Goal: Task Accomplishment & Management: Complete application form

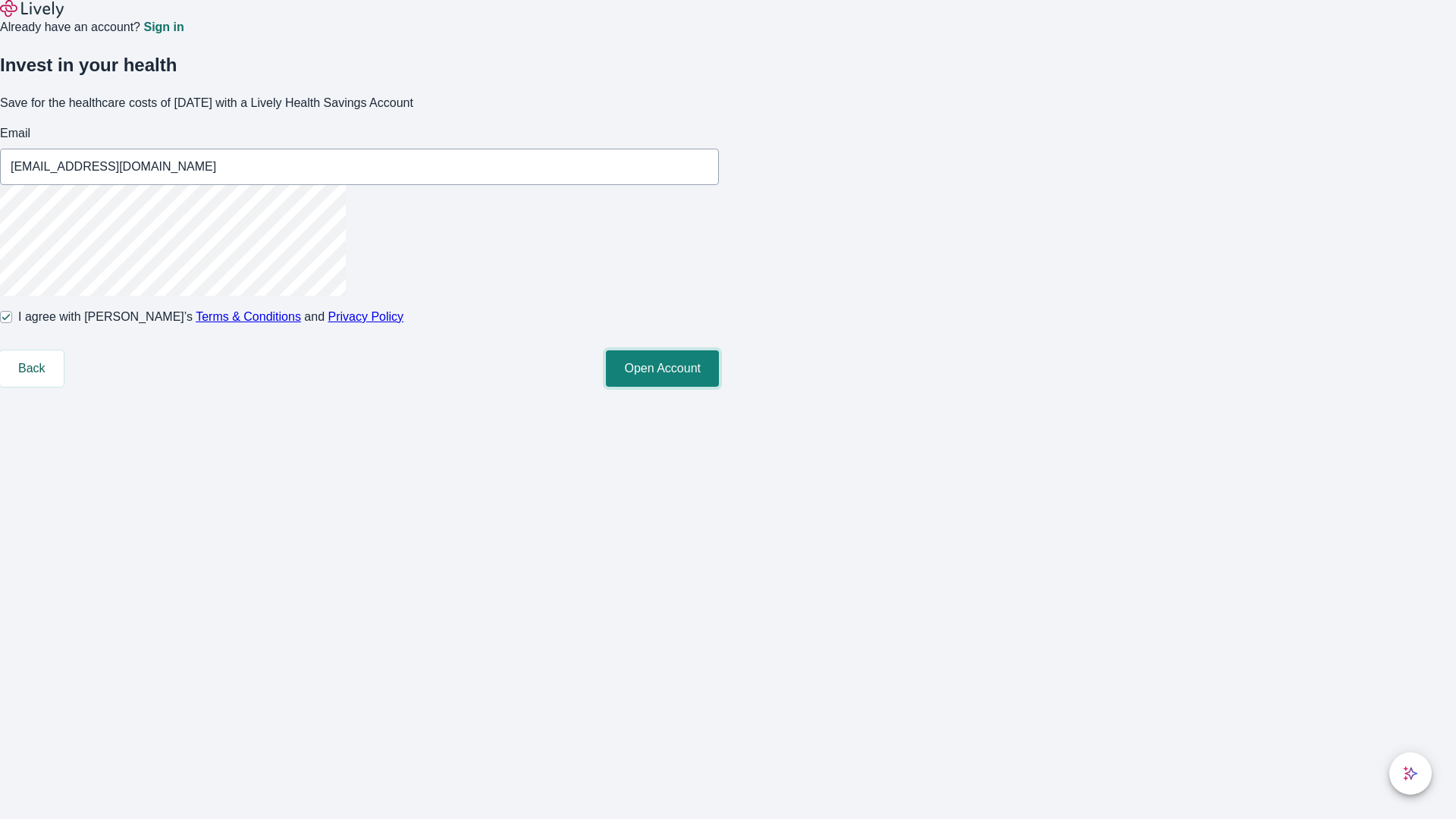
click at [719, 386] on button "Open Account" at bounding box center [662, 368] width 113 height 36
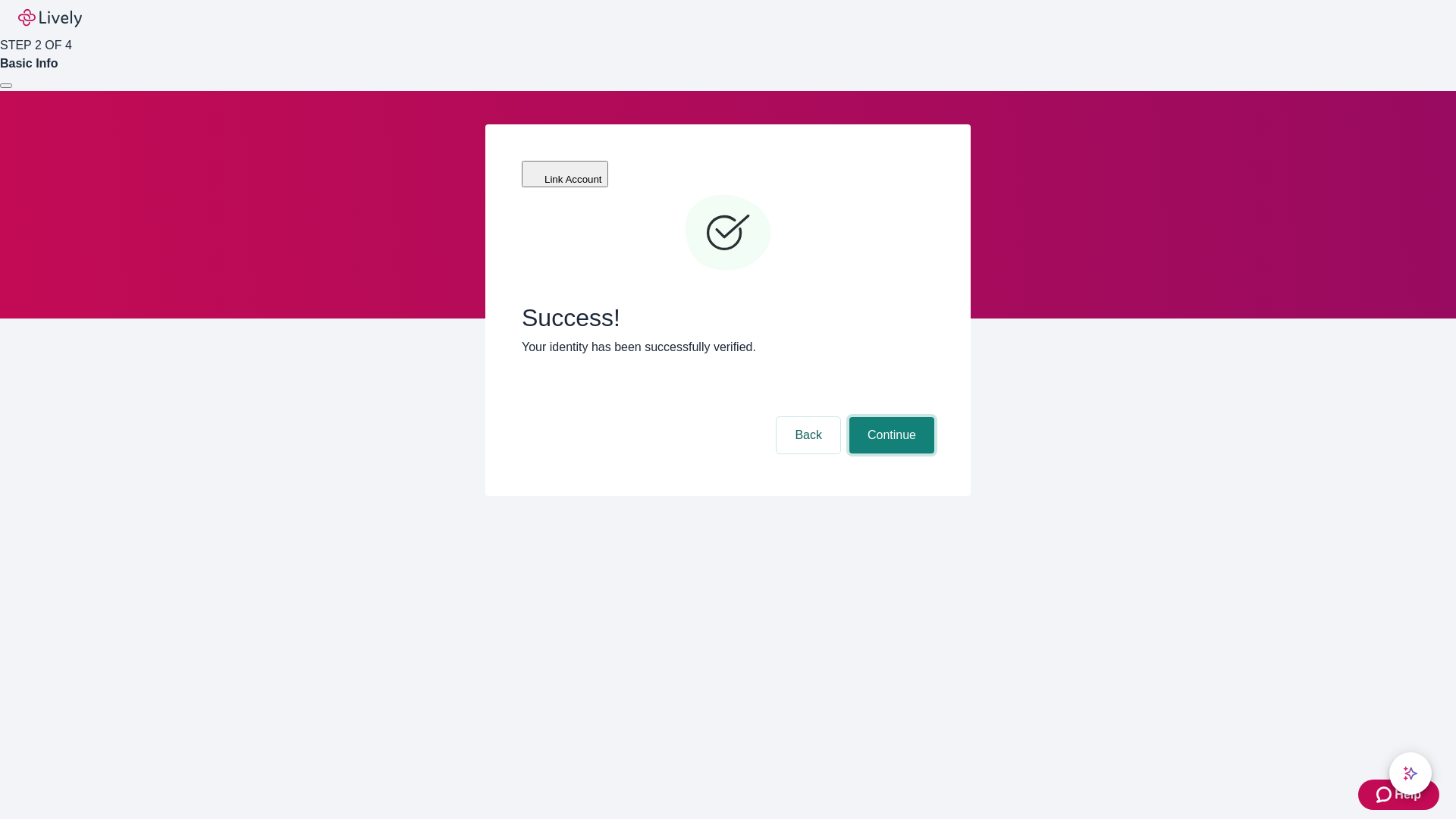
click at [890, 417] on button "Continue" at bounding box center [892, 435] width 85 height 36
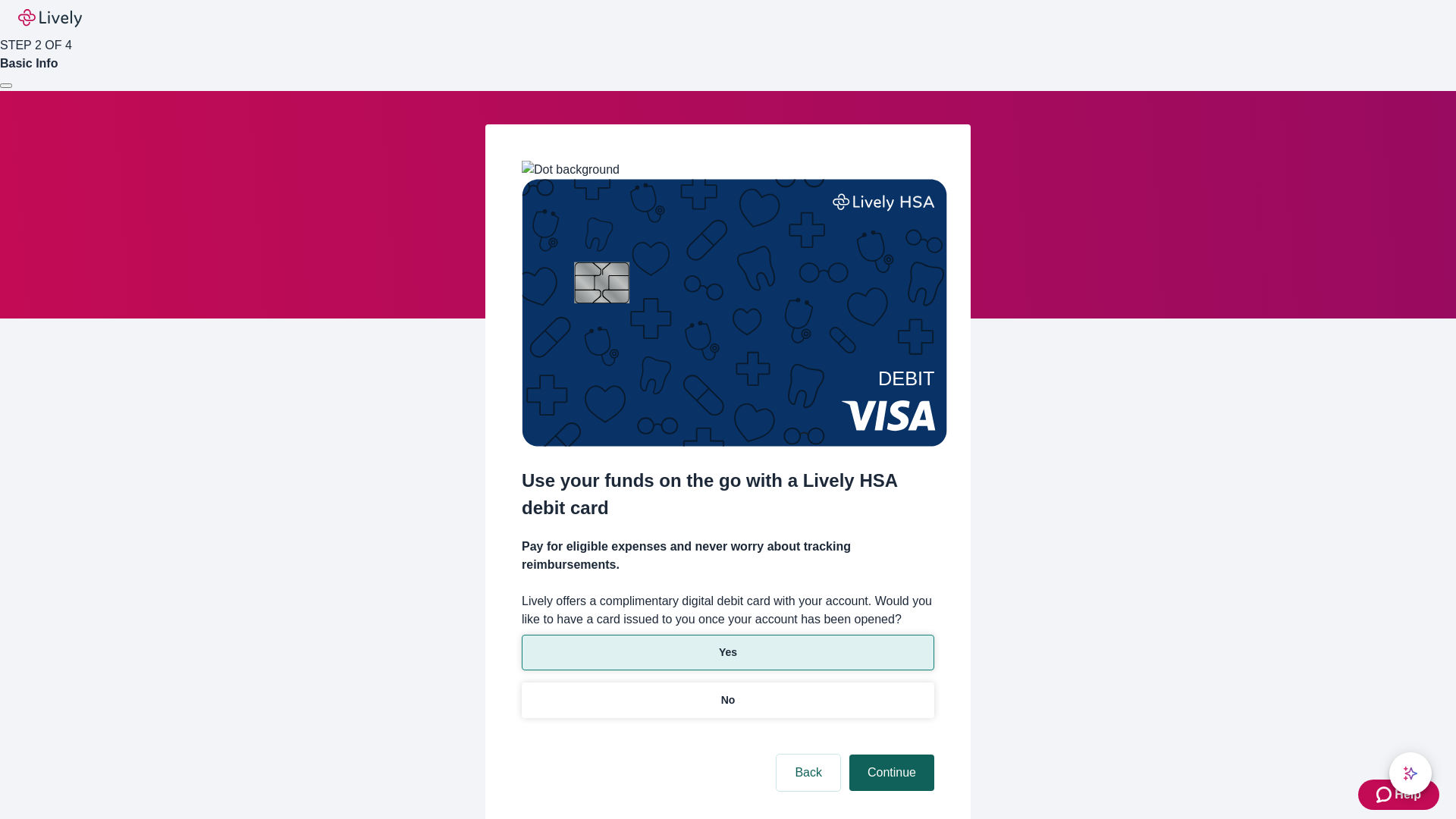
click at [727, 645] on p "Yes" at bounding box center [728, 653] width 18 height 16
click at [890, 755] on button "Continue" at bounding box center [892, 773] width 85 height 36
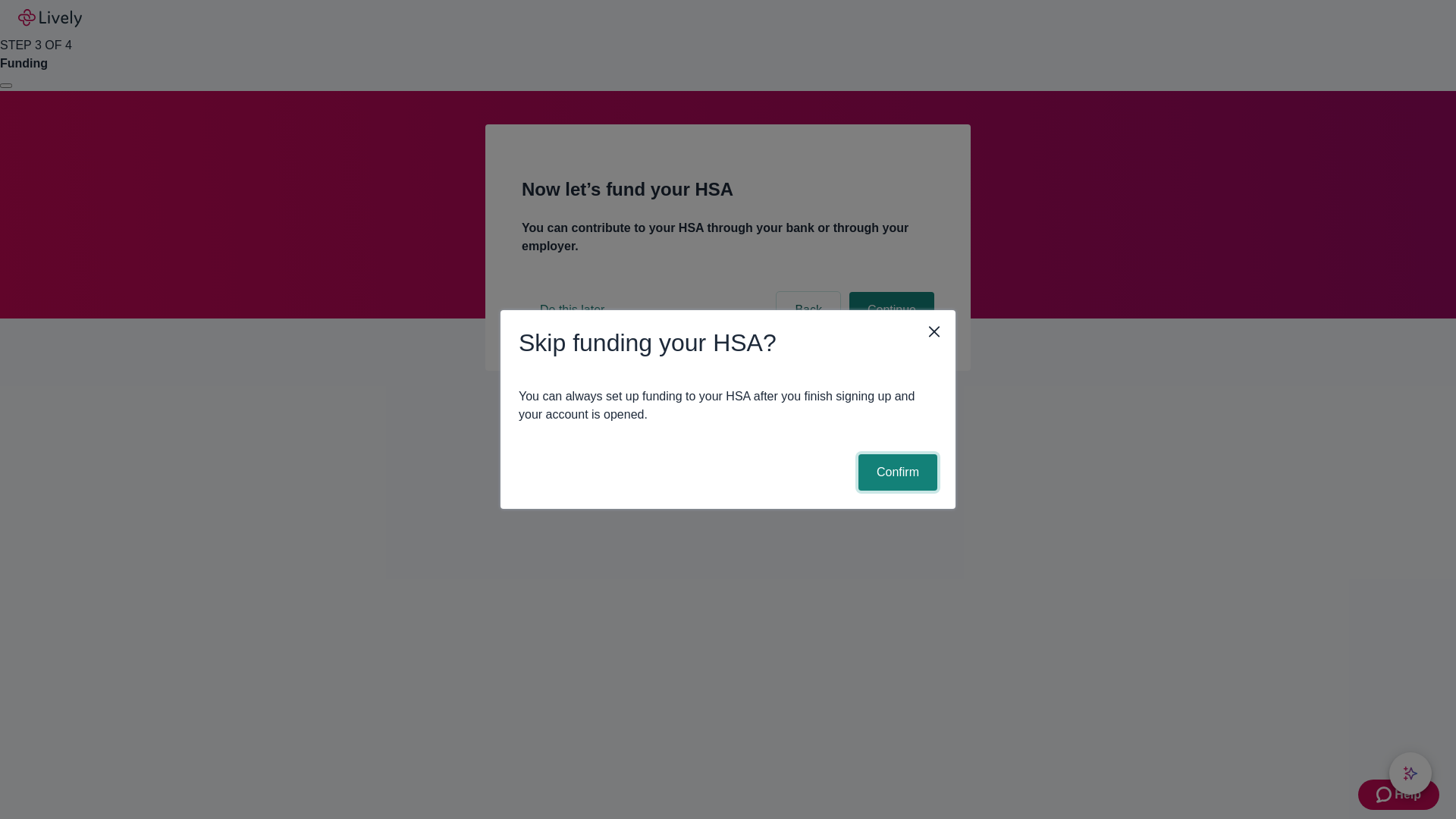
click at [896, 472] on button "Confirm" at bounding box center [898, 472] width 79 height 36
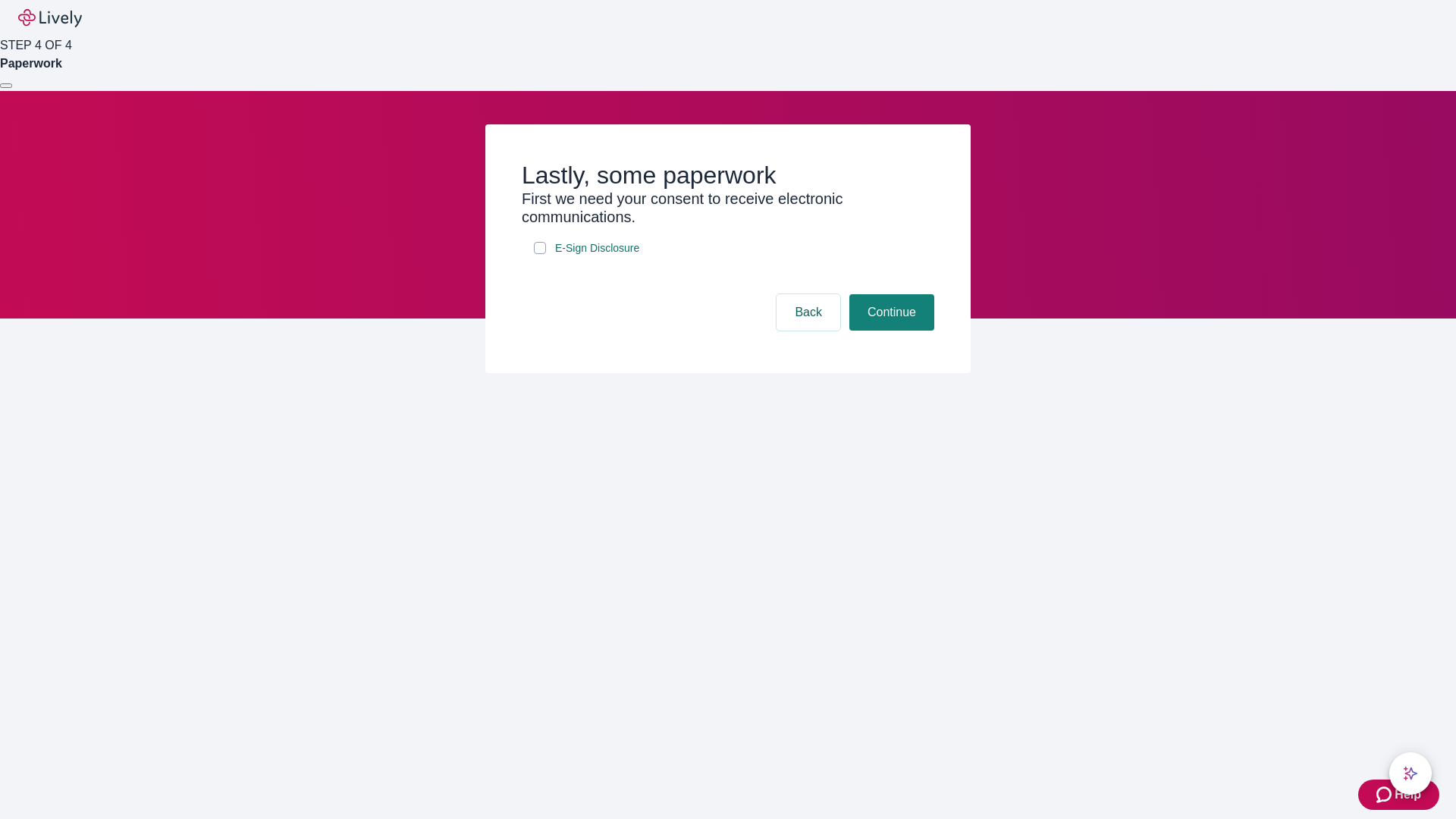
click at [540, 254] on input "E-Sign Disclosure" at bounding box center [539, 247] width 12 height 12
checkbox input "true"
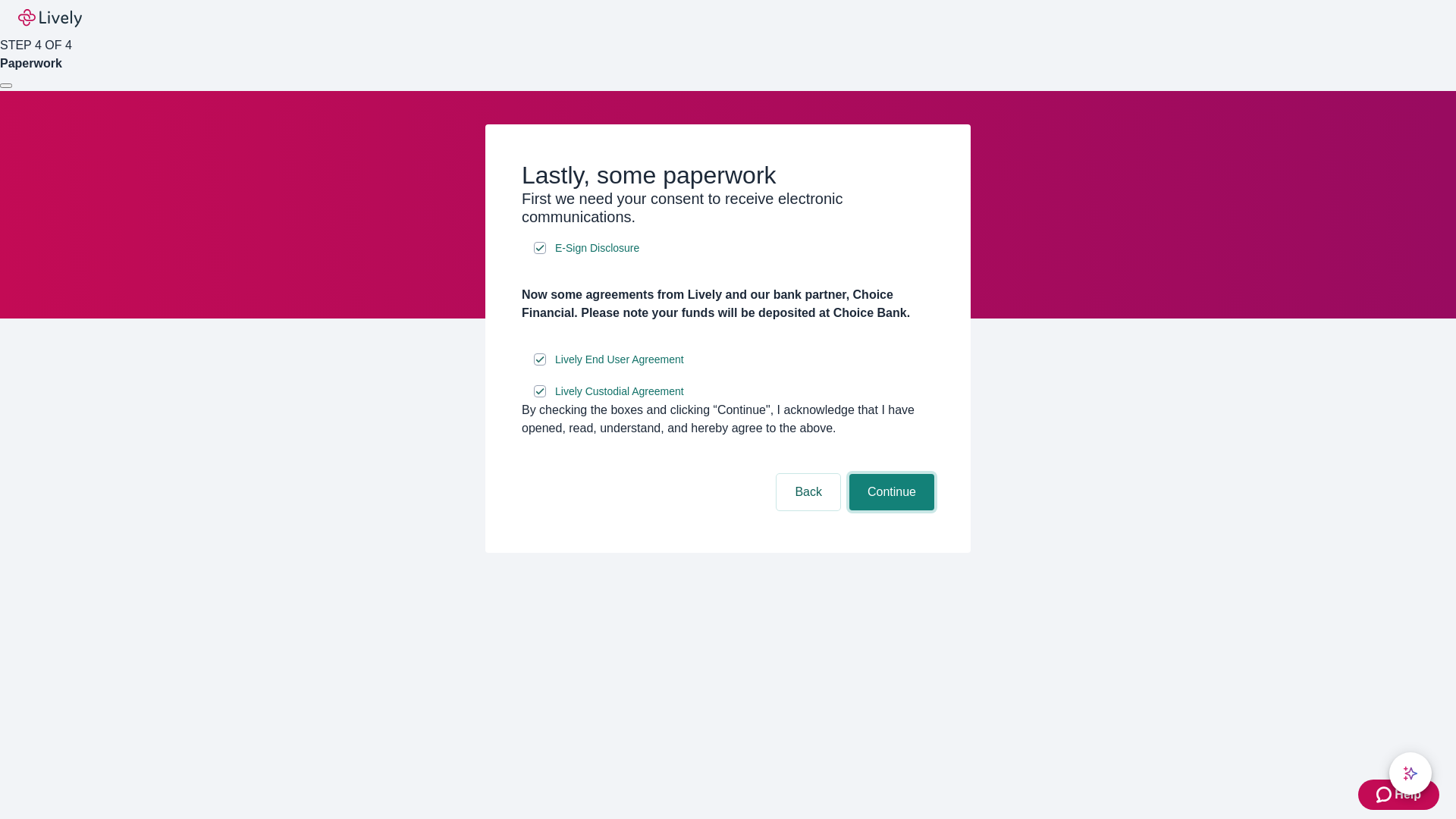
click at [890, 510] on button "Continue" at bounding box center [892, 492] width 85 height 36
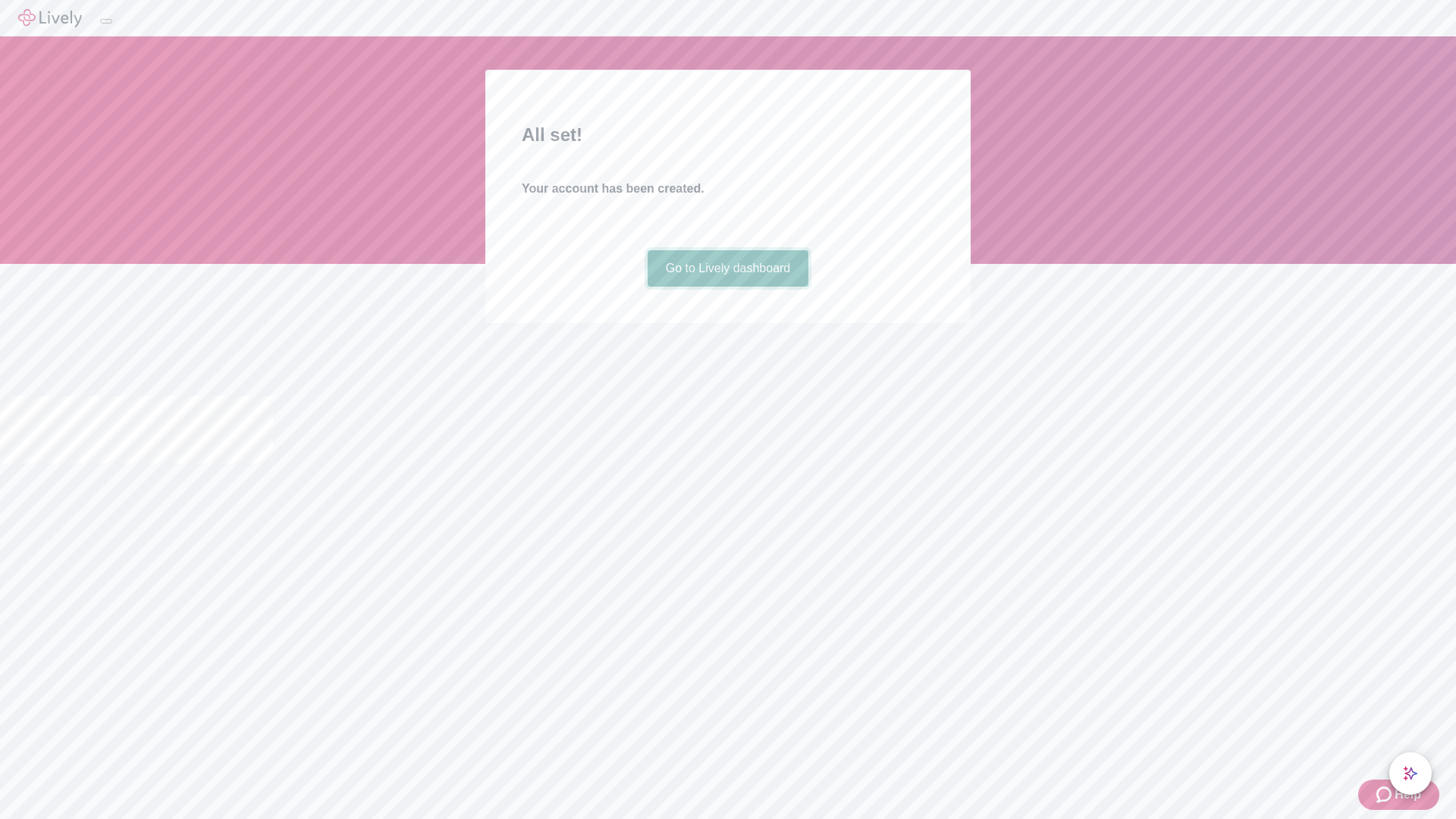
click at [727, 286] on link "Go to Lively dashboard" at bounding box center [728, 268] width 162 height 36
